Goal: Information Seeking & Learning: Learn about a topic

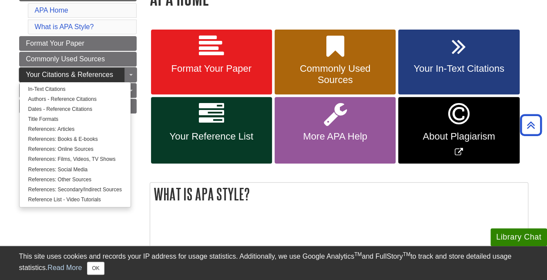
scroll to position [147, 0]
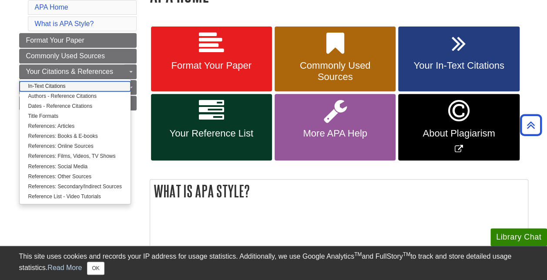
click at [50, 83] on link "In-Text Citations" at bounding box center [75, 86] width 111 height 10
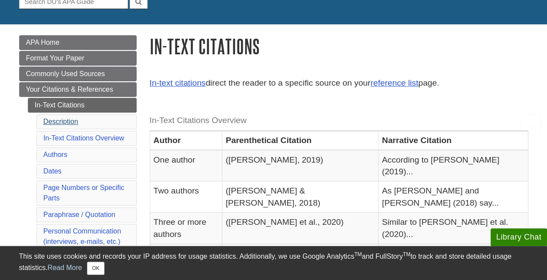
scroll to position [98, 0]
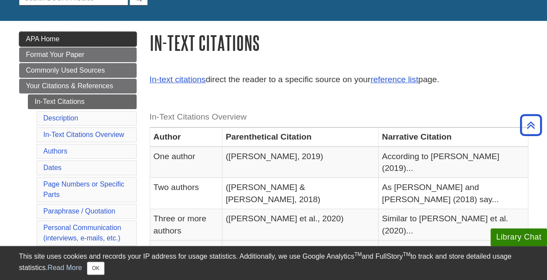
click at [43, 37] on span "APA Home" at bounding box center [42, 38] width 33 height 7
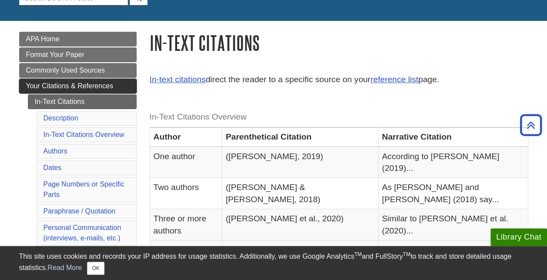
click at [86, 84] on span "Your Citations & References" at bounding box center [69, 85] width 87 height 7
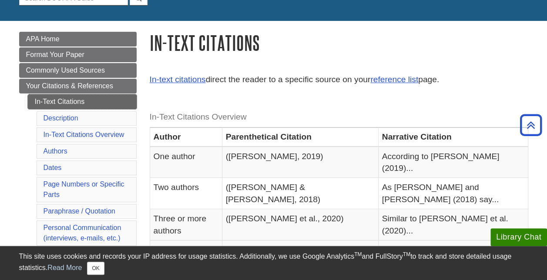
click at [65, 97] on link "In-Text Citations" at bounding box center [82, 101] width 109 height 15
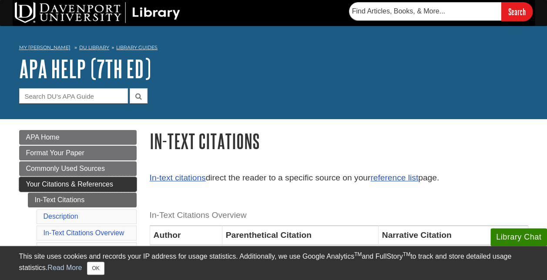
click at [69, 182] on span "Your Citations & References" at bounding box center [69, 184] width 87 height 7
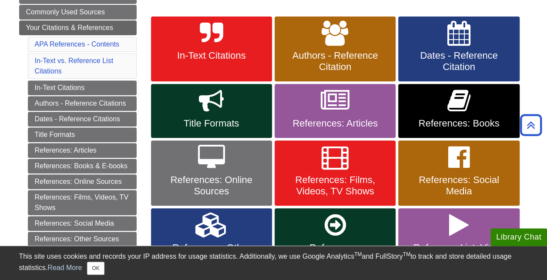
scroll to position [157, 0]
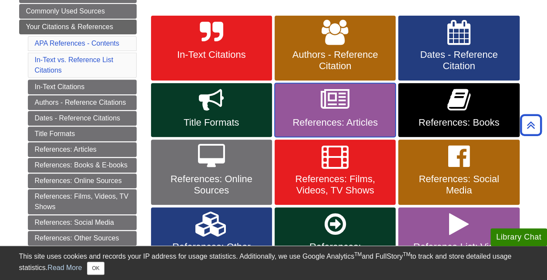
click at [311, 108] on link "References: Articles" at bounding box center [335, 110] width 121 height 54
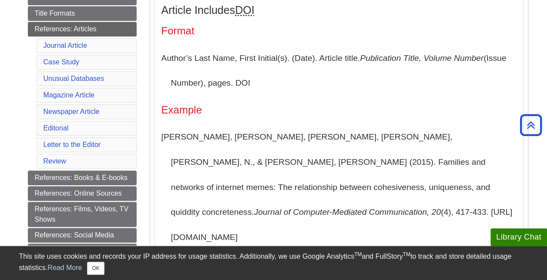
scroll to position [234, 0]
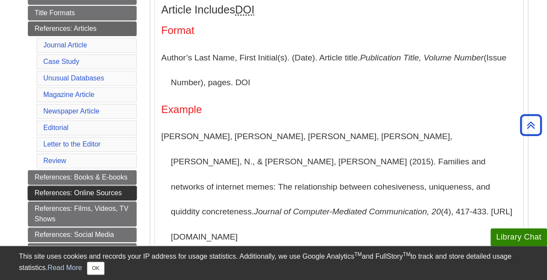
click at [94, 186] on link "References: Online Sources" at bounding box center [82, 193] width 109 height 15
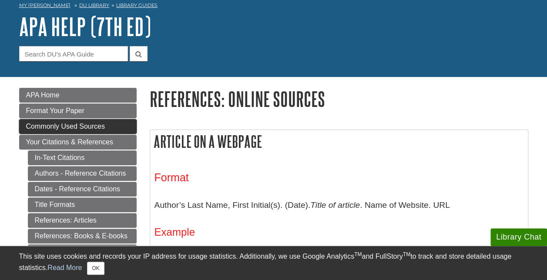
scroll to position [43, 0]
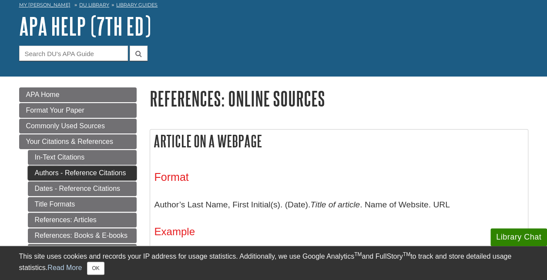
click at [76, 170] on link "Authors - Reference Citations" at bounding box center [82, 173] width 109 height 15
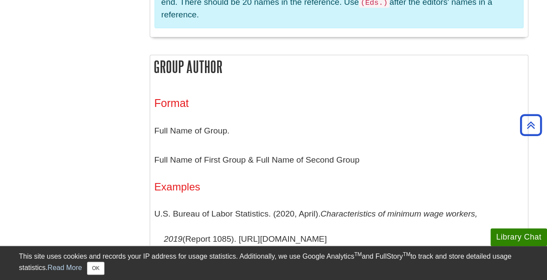
scroll to position [1709, 0]
click at [399, 255] on p "Belize Central Statistical Office & U.S. Centers for Disease Control and Preven…" at bounding box center [338, 280] width 369 height 50
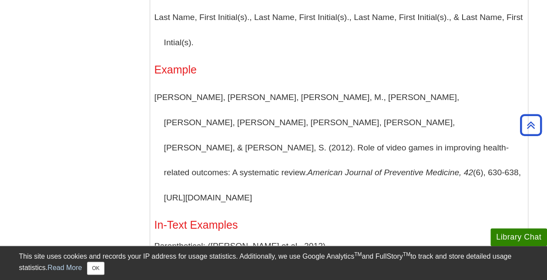
scroll to position [861, 0]
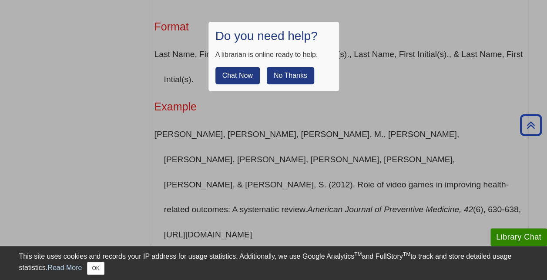
click at [297, 76] on button "No Thanks" at bounding box center [290, 75] width 47 height 17
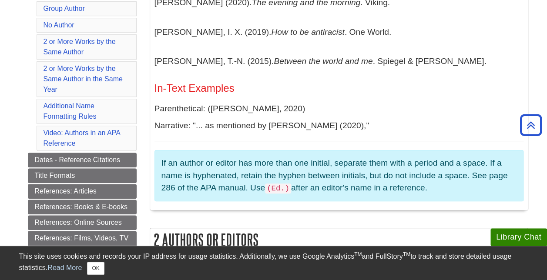
scroll to position [301, 0]
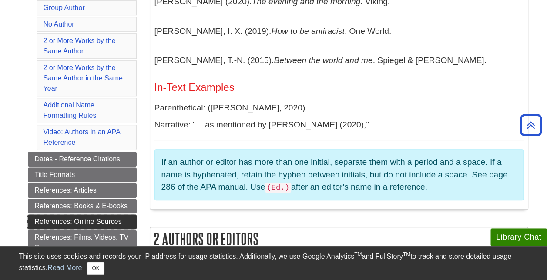
click at [89, 214] on link "References: Online Sources" at bounding box center [82, 221] width 109 height 15
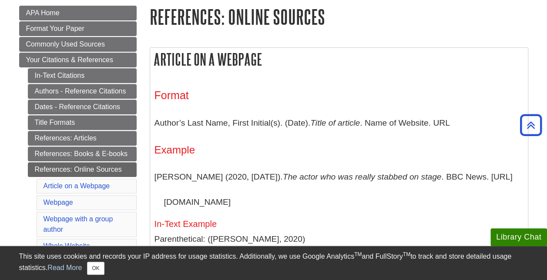
scroll to position [111, 0]
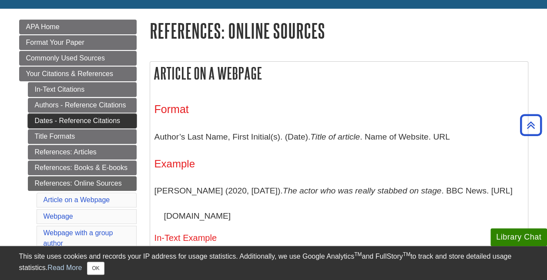
click at [80, 116] on link "Dates - Reference Citations" at bounding box center [82, 121] width 109 height 15
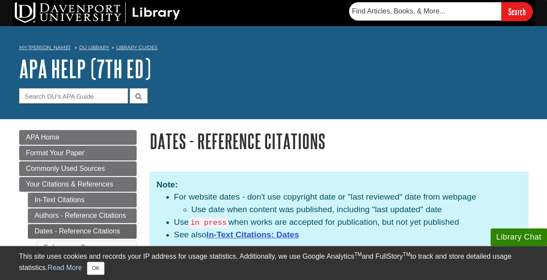
click at [325, 52] on nav "My [PERSON_NAME] DU Library Library Guides APA APA Help (7th Ed) Dates - Refere…" at bounding box center [273, 49] width 509 height 14
